Goal: Transaction & Acquisition: Book appointment/travel/reservation

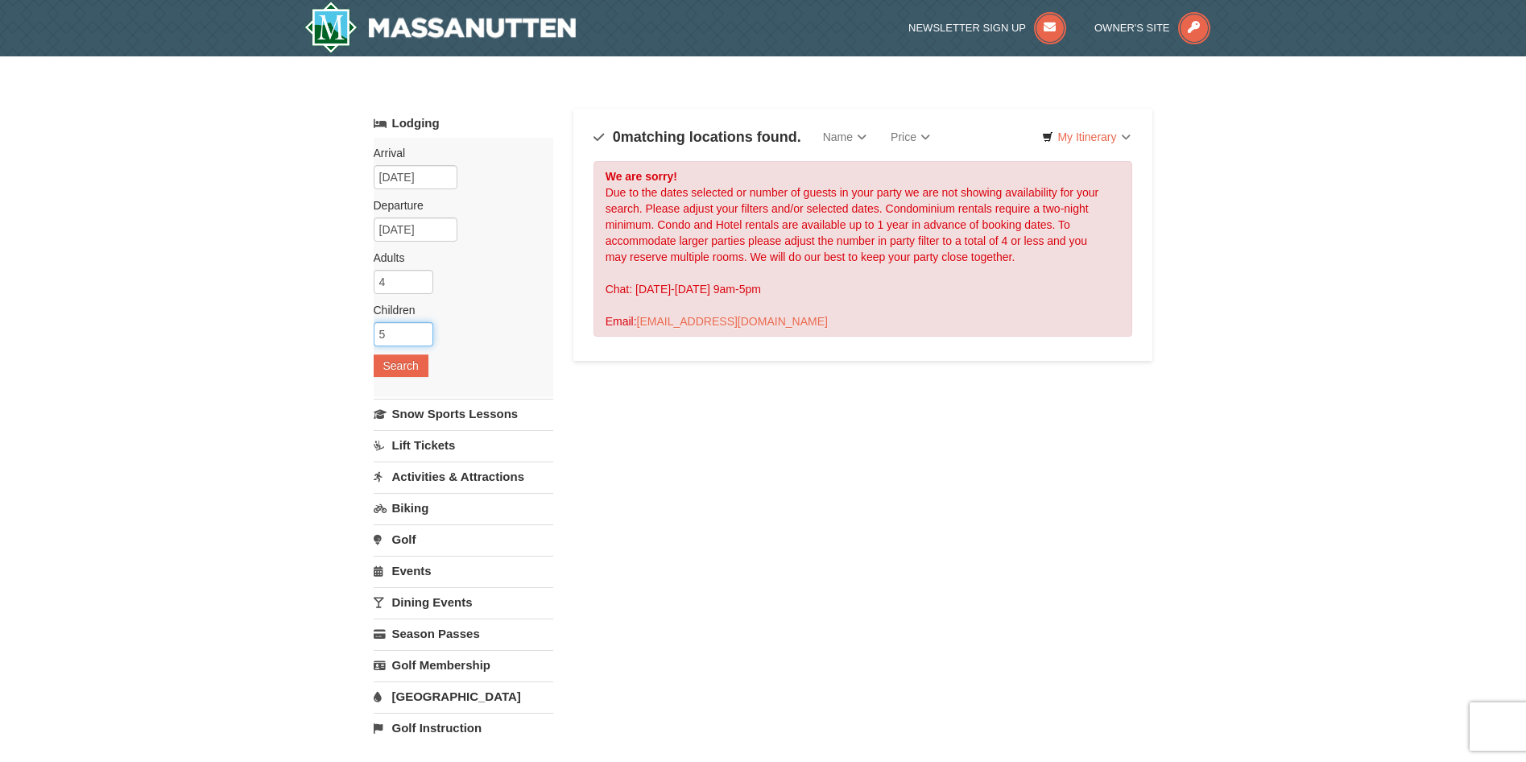
click at [398, 327] on input "5" at bounding box center [404, 334] width 60 height 24
click at [419, 332] on input "6" at bounding box center [404, 334] width 60 height 24
click at [419, 337] on input "5" at bounding box center [404, 334] width 60 height 24
click at [419, 337] on input "4" at bounding box center [404, 334] width 60 height 24
click at [419, 337] on input "3" at bounding box center [404, 334] width 60 height 24
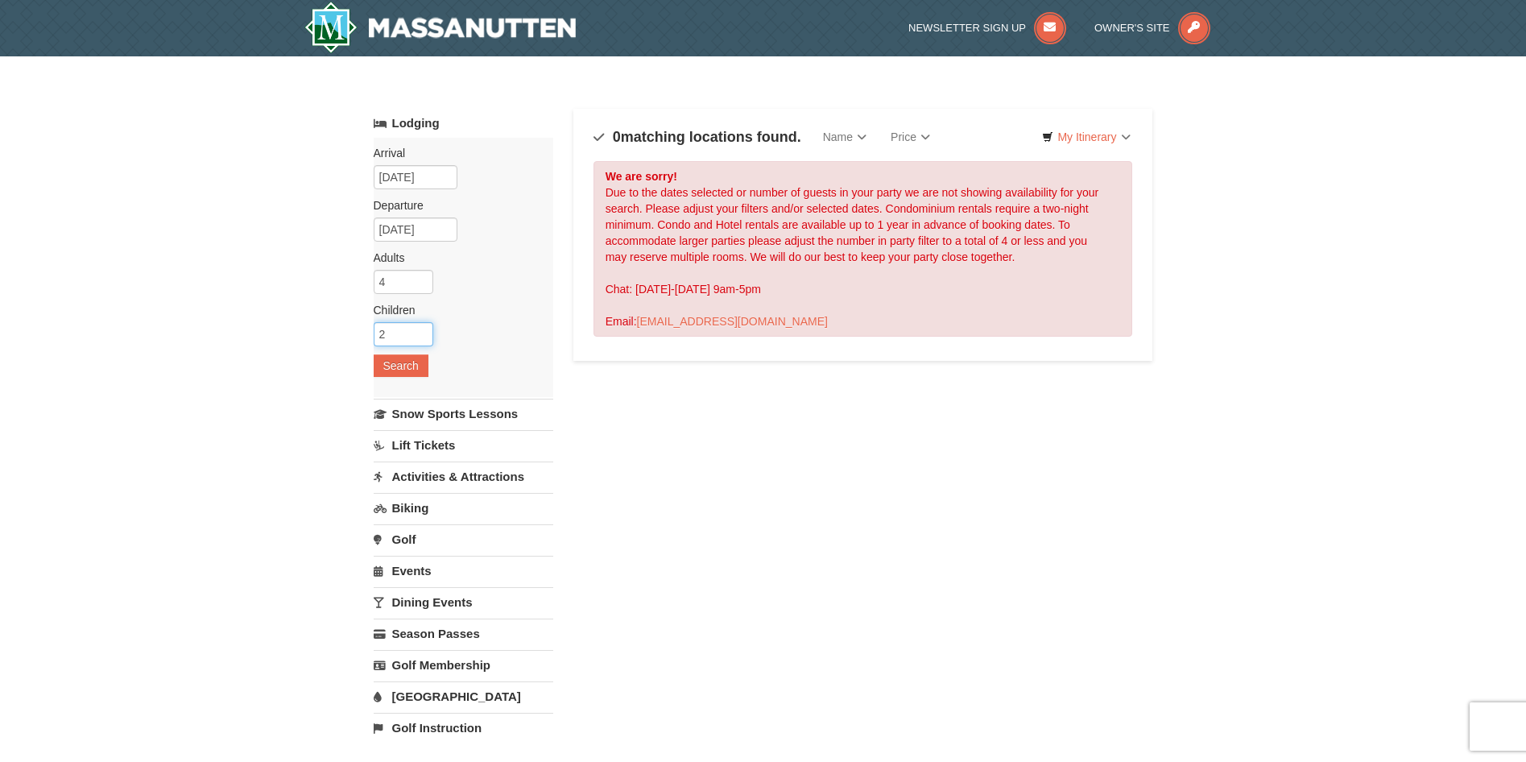
click at [419, 337] on input "2" at bounding box center [404, 334] width 60 height 24
click at [419, 337] on input "1" at bounding box center [404, 334] width 60 height 24
type input "0"
click at [419, 337] on input "0" at bounding box center [404, 334] width 60 height 24
click at [417, 362] on button "Search" at bounding box center [401, 365] width 55 height 23
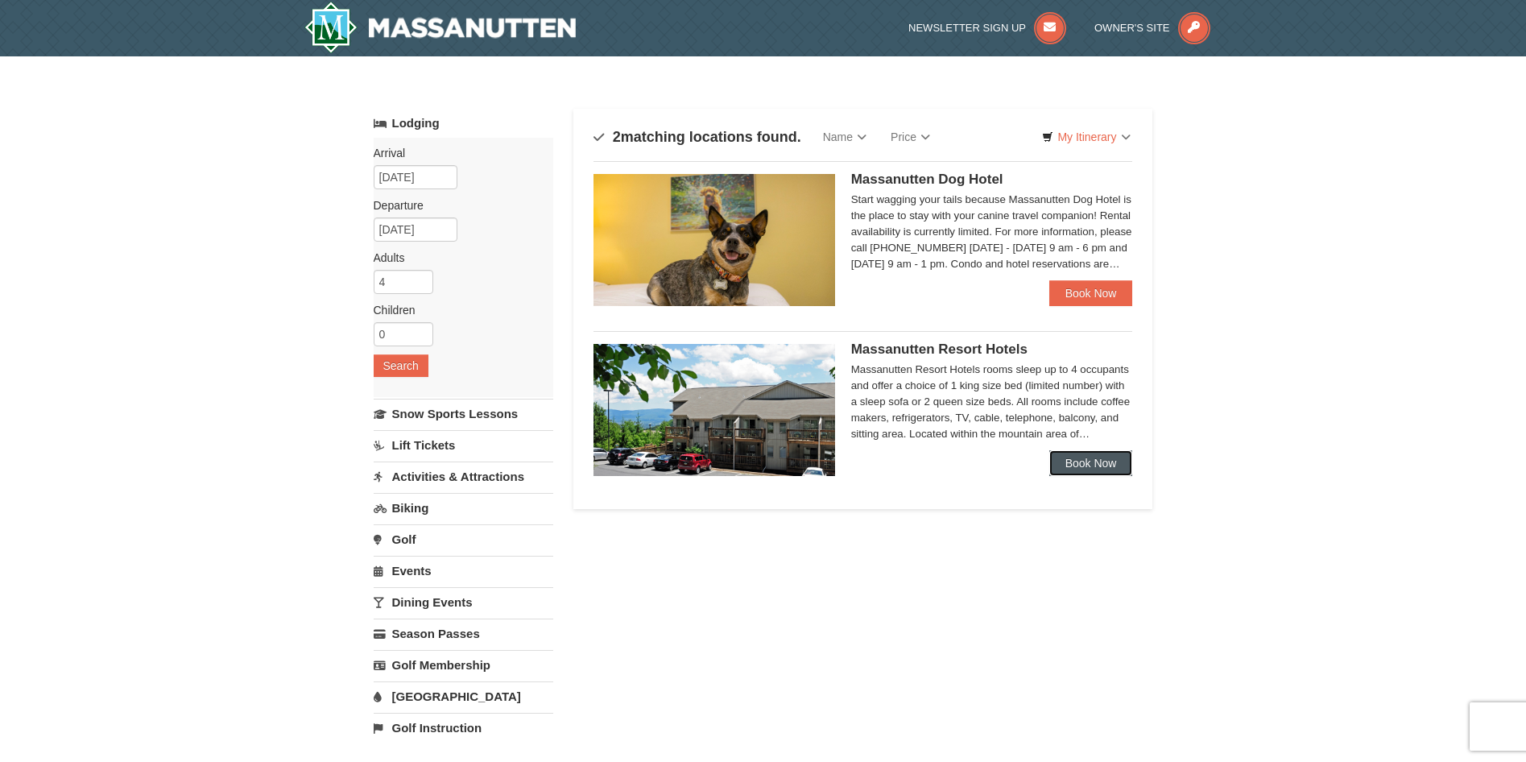
click at [1098, 468] on link "Book Now" at bounding box center [1091, 463] width 84 height 26
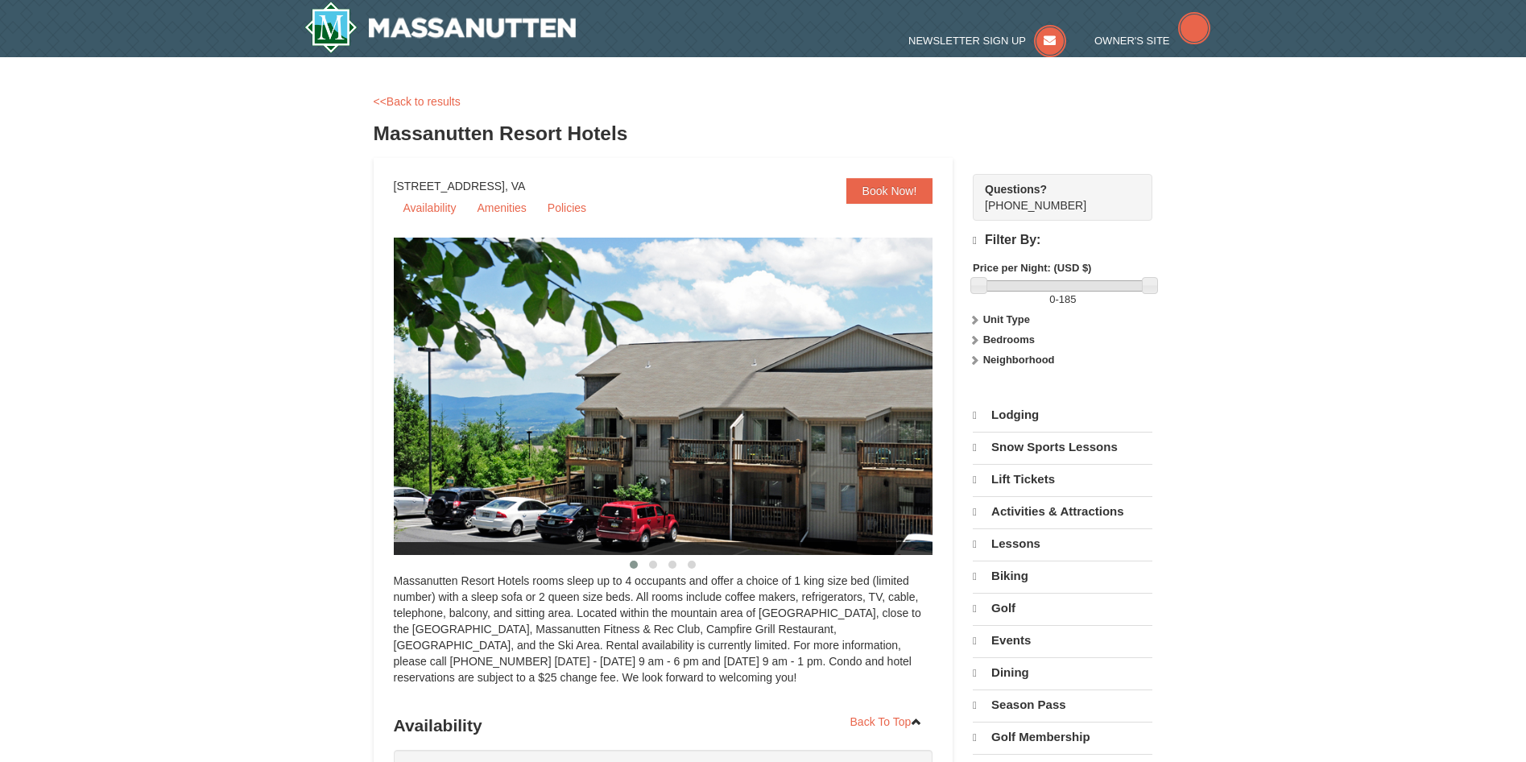
select select "9"
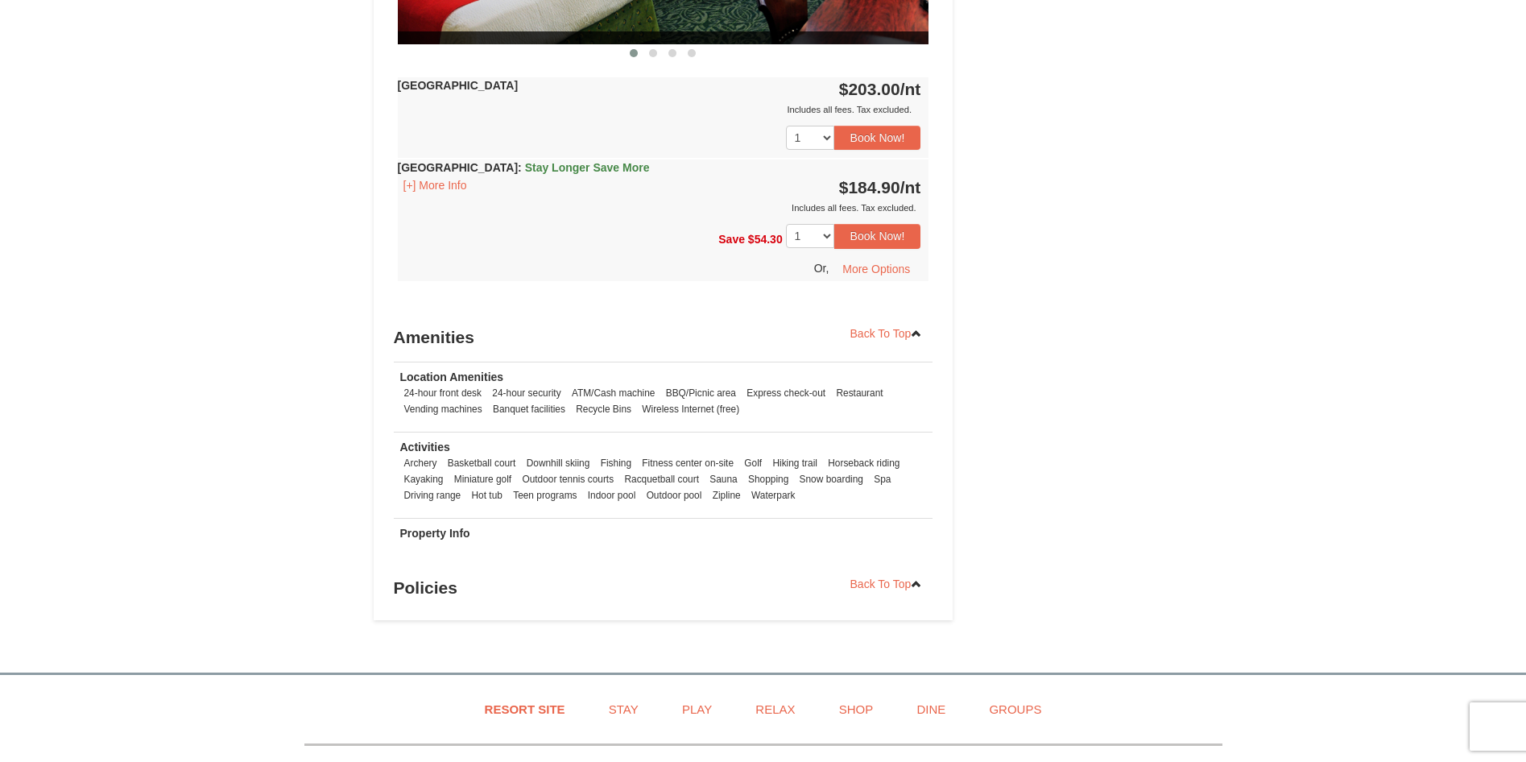
scroll to position [966, 0]
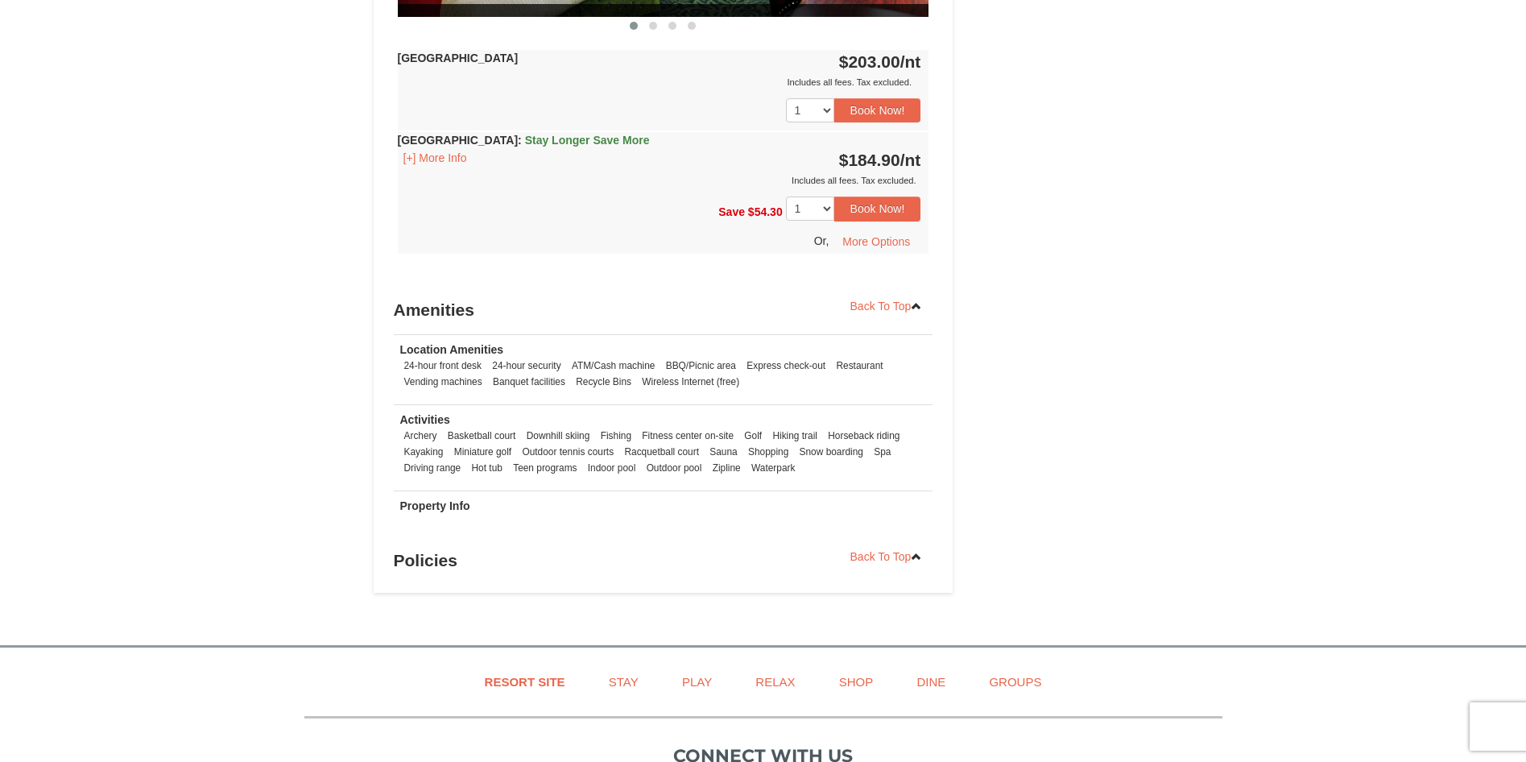
click at [678, 175] on div "Includes all fees. Tax excluded." at bounding box center [659, 180] width 523 height 16
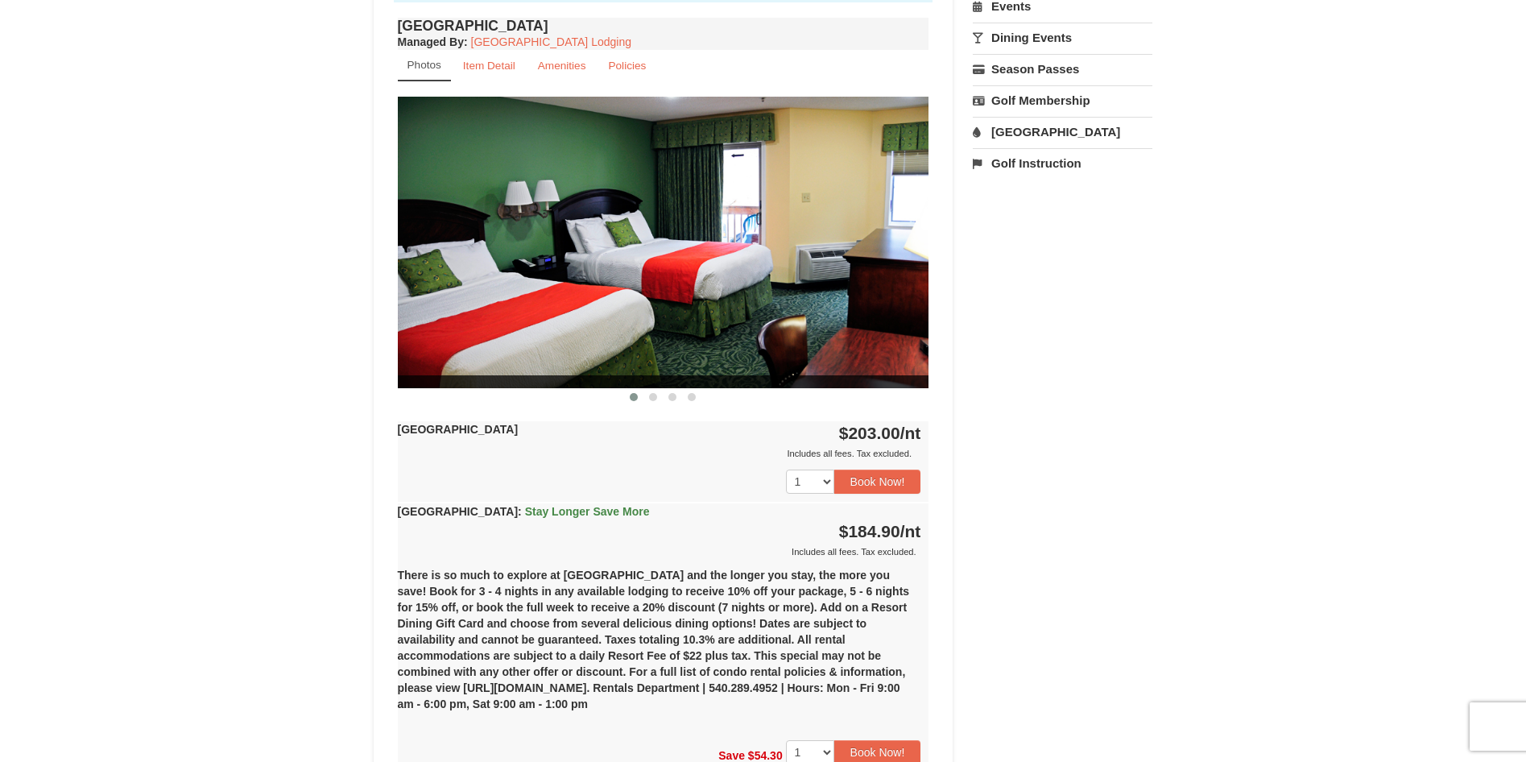
scroll to position [564, 0]
